Goal: Navigation & Orientation: Find specific page/section

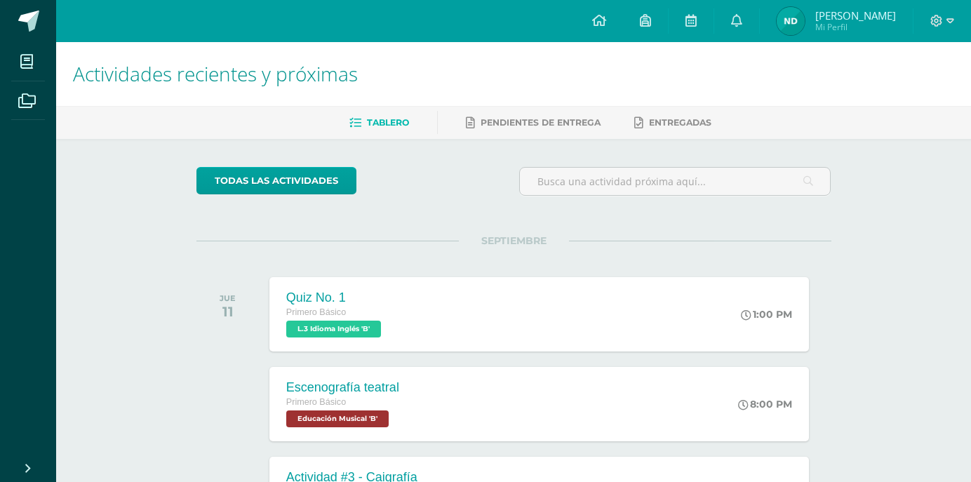
click at [954, 24] on div at bounding box center [942, 21] width 58 height 42
click at [951, 22] on icon at bounding box center [950, 21] width 8 height 13
click at [905, 102] on span "Cerrar sesión" at bounding box center [905, 94] width 63 height 13
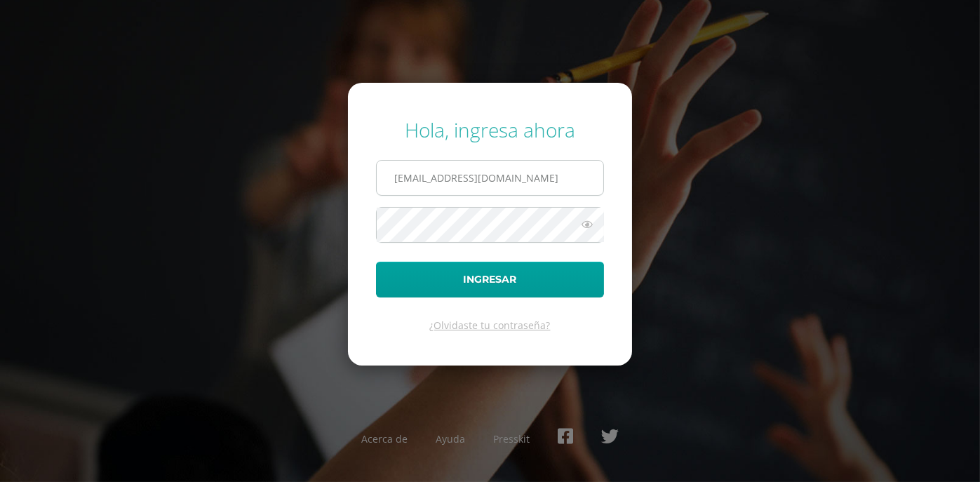
click at [543, 177] on input "853@laestrella.edu.gt" at bounding box center [490, 178] width 227 height 34
type input "104@laestrella.edu.gt"
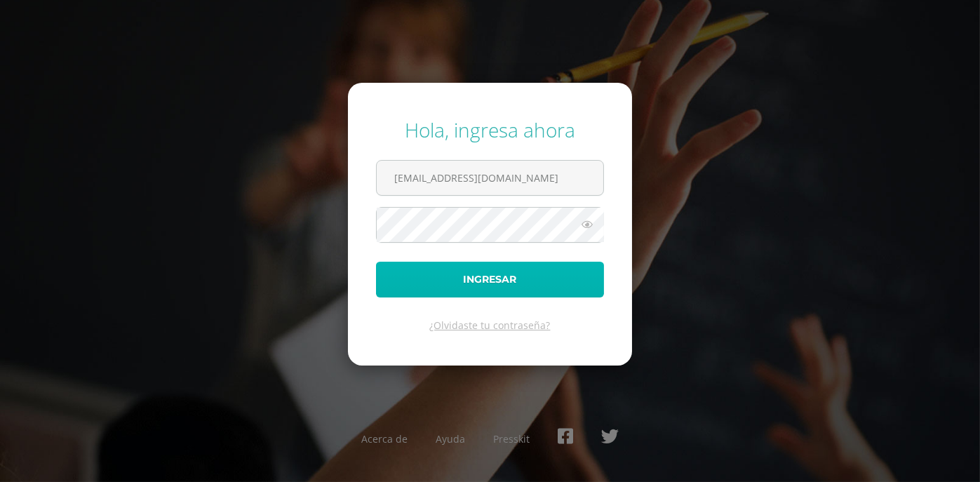
drag, startPoint x: 447, startPoint y: 278, endPoint x: 481, endPoint y: 260, distance: 38.9
click at [446, 278] on button "Ingresar" at bounding box center [490, 280] width 228 height 36
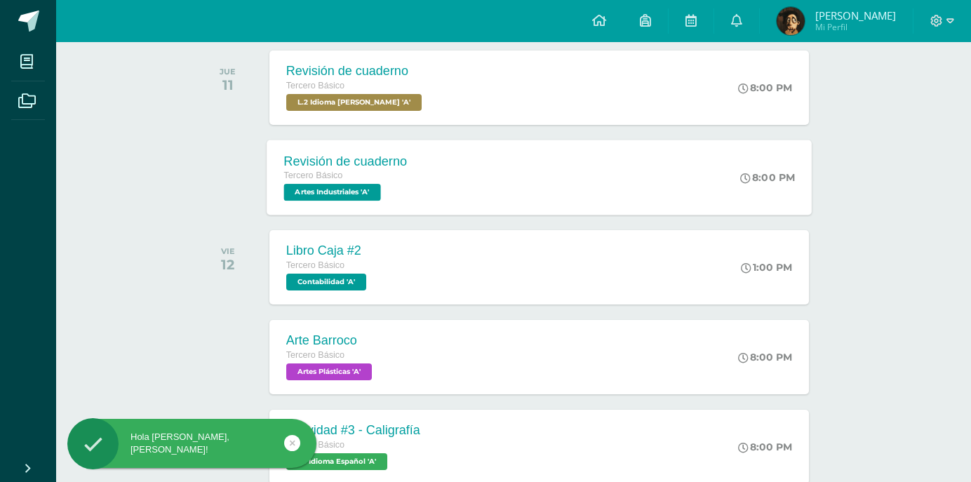
scroll to position [337, 0]
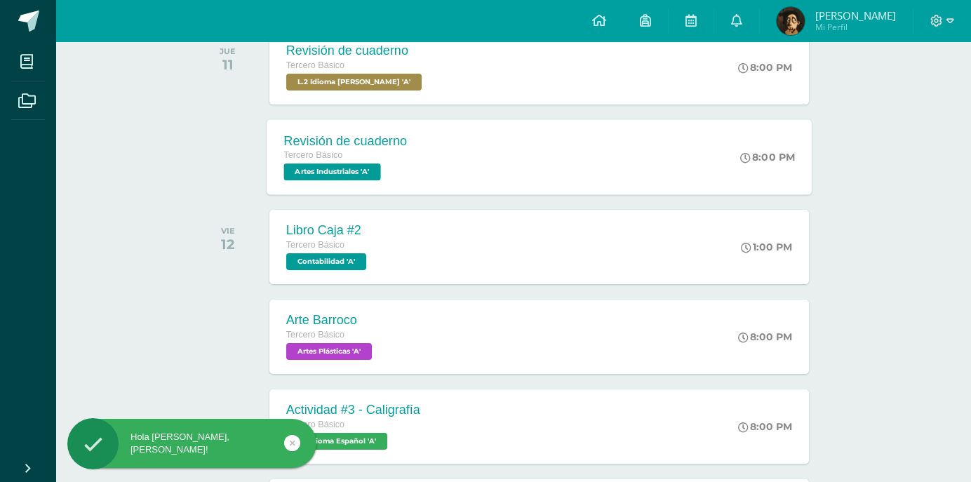
click at [382, 153] on div "Tercero Básico" at bounding box center [344, 155] width 123 height 15
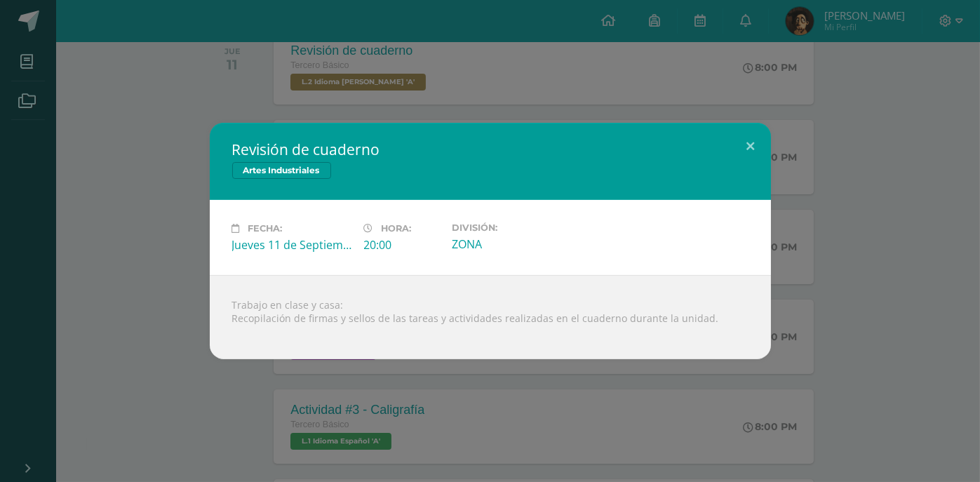
click at [110, 123] on div "Revisión de cuaderno Artes Industriales Fecha: [DATE] Hora: 20:00 División:" at bounding box center [490, 241] width 969 height 236
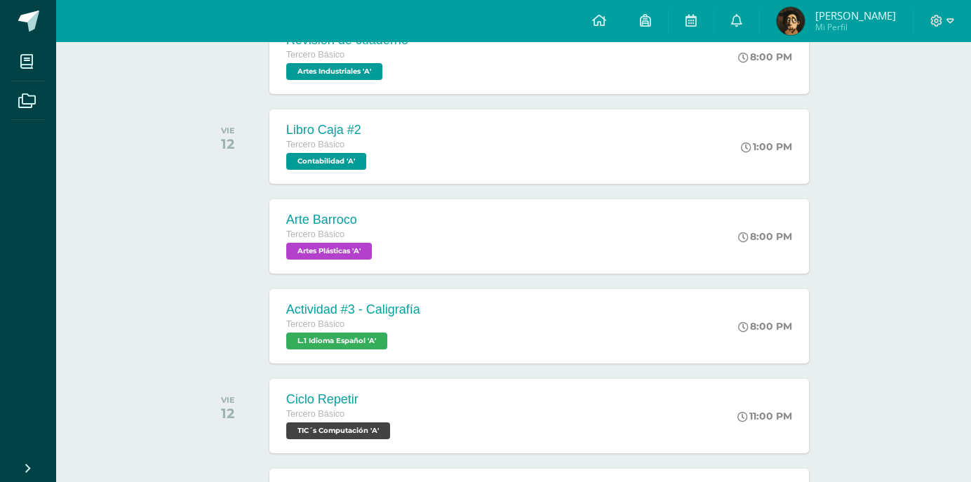
scroll to position [449, 0]
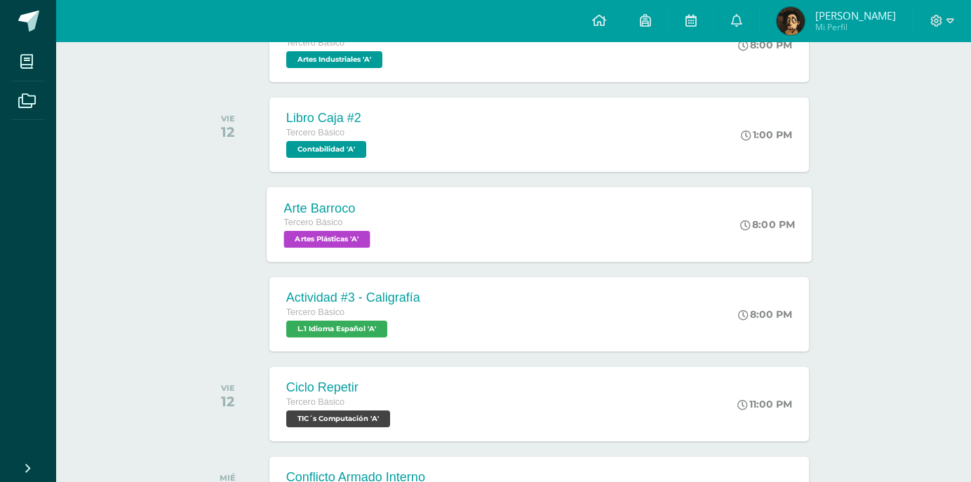
click at [439, 241] on div "Arte Barroco Tercero Básico Artes Plásticas 'A' 8:00 PM Arte Barroco Artes Plás…" at bounding box center [539, 224] width 545 height 75
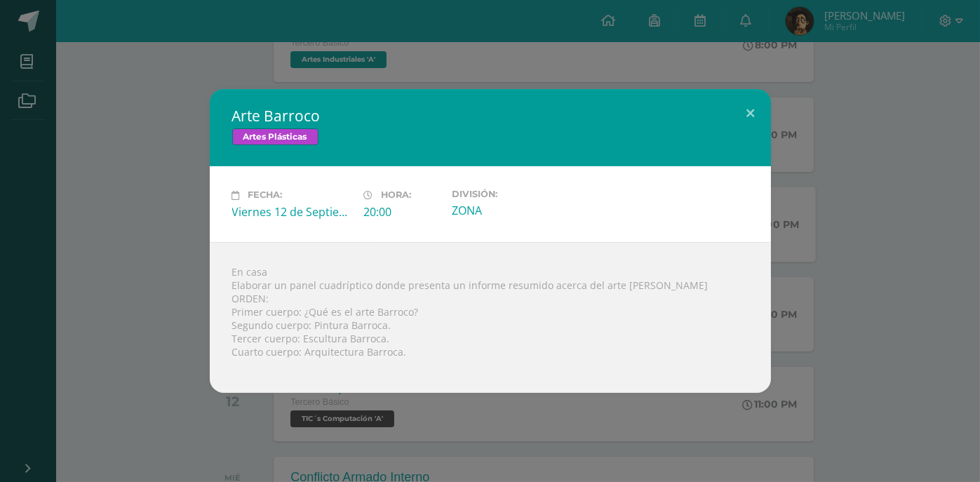
click at [159, 208] on div "Arte Barroco Artes Plásticas Fecha: [DATE] Hora: 20:00 División: ZONA" at bounding box center [490, 240] width 969 height 303
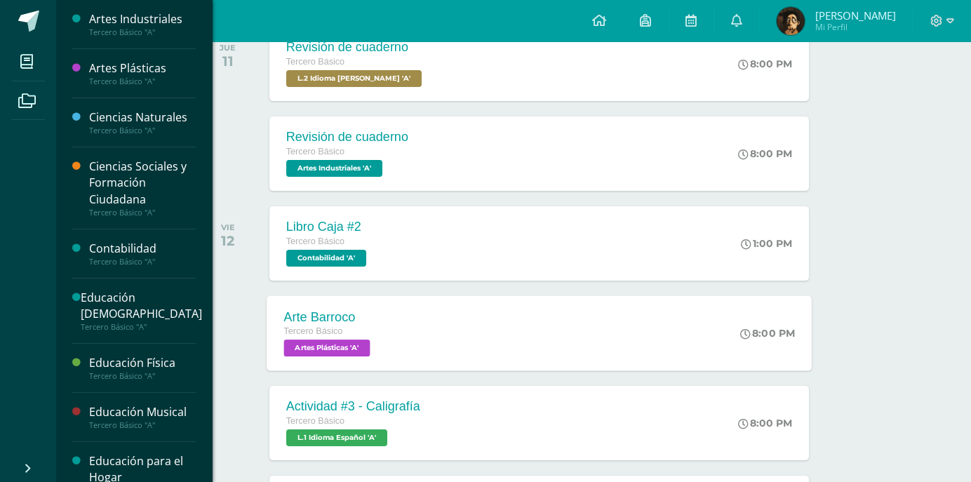
scroll to position [337, 0]
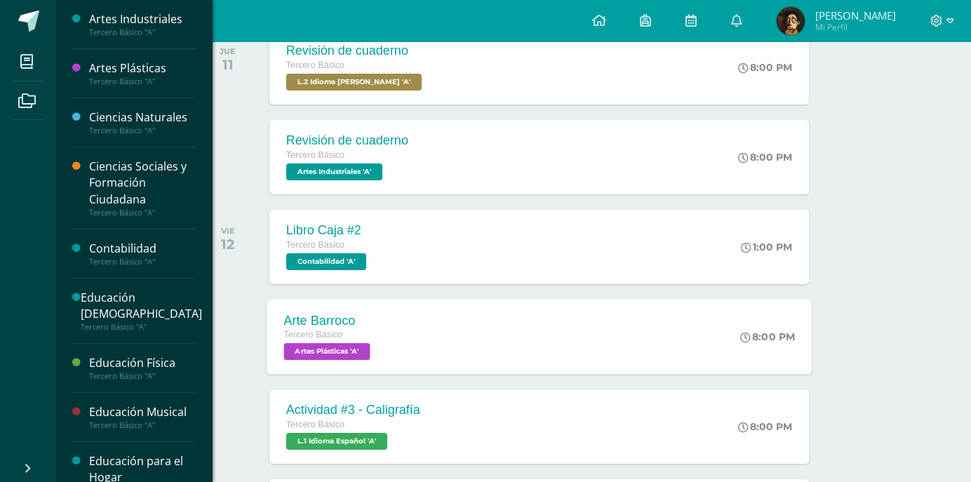
click at [152, 20] on div "Artes Industriales" at bounding box center [142, 19] width 107 height 16
click at [151, 23] on div "Artes Industriales" at bounding box center [142, 19] width 107 height 16
click at [125, 27] on div "Tercero Básico "A"" at bounding box center [142, 32] width 107 height 10
